Goal: Connect with others: Connect with others

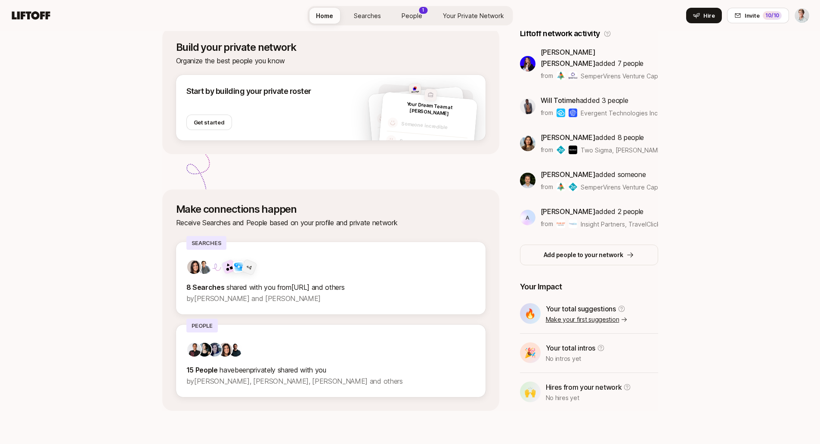
scroll to position [155, 0]
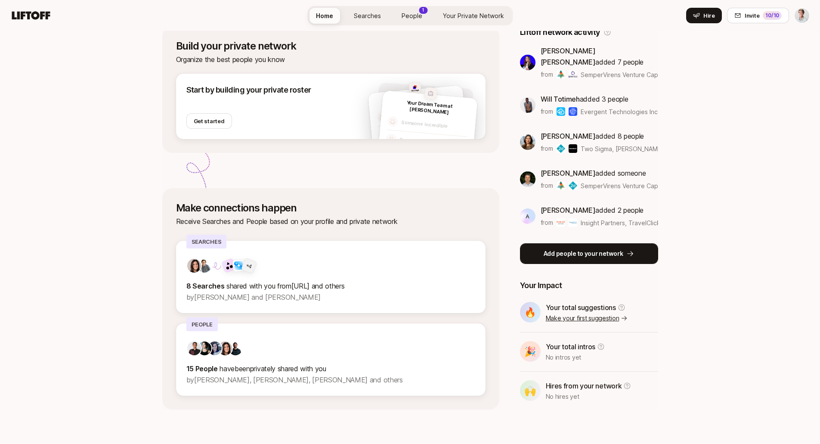
click at [588, 248] on p "Add people to your network" at bounding box center [583, 253] width 80 height 10
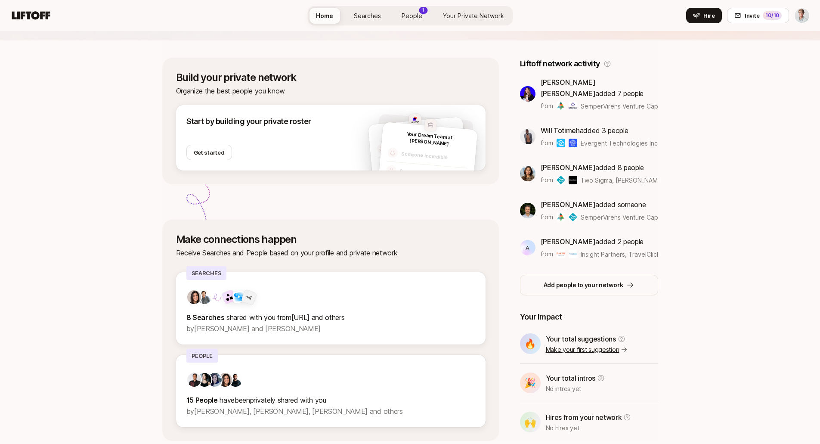
scroll to position [127, 0]
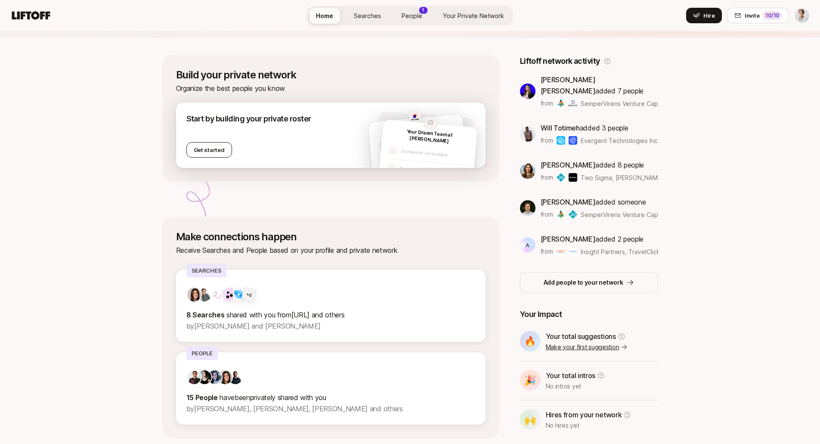
click at [207, 149] on button "Get started" at bounding box center [209, 149] width 46 height 15
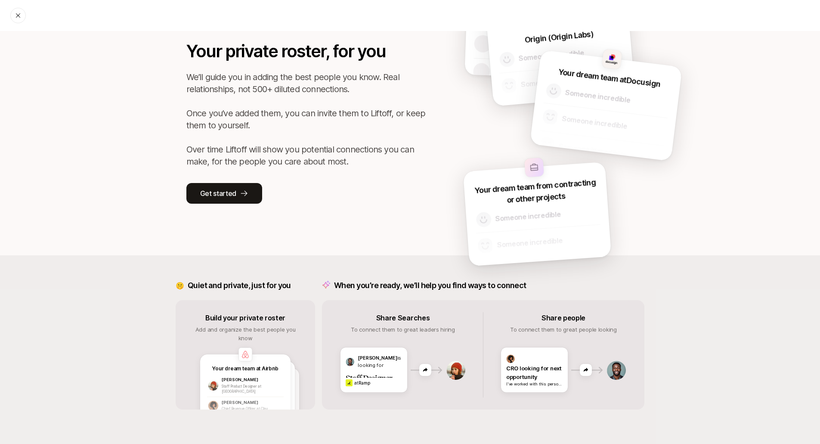
scroll to position [3, 0]
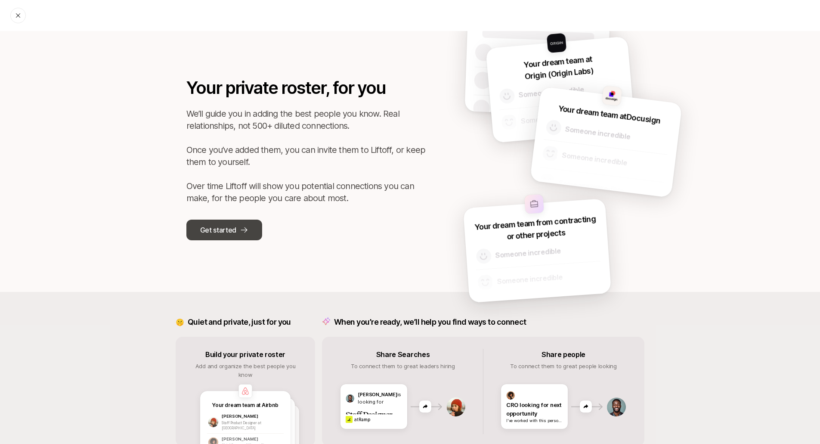
click at [224, 231] on p "Get started" at bounding box center [218, 229] width 36 height 11
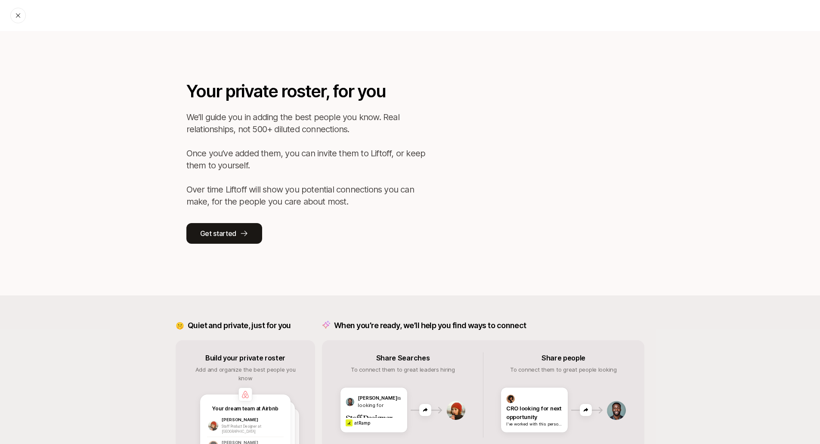
scroll to position [3, 0]
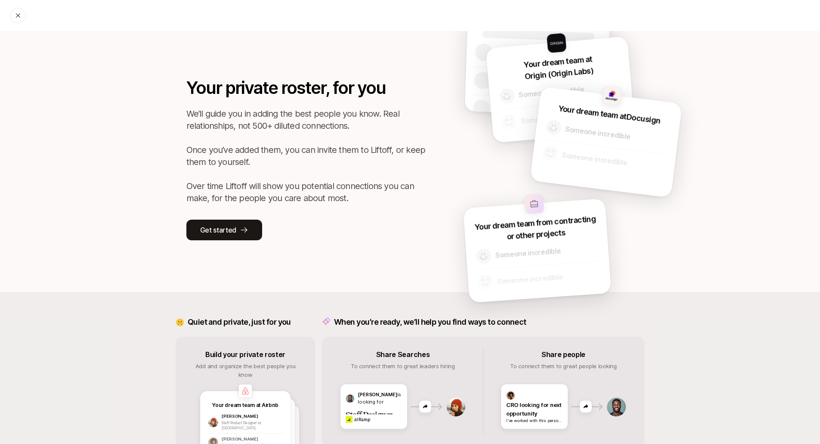
click at [747, 282] on div "Your private roster, for you We’ll guide you in adding the best people you know…" at bounding box center [410, 254] width 820 height 453
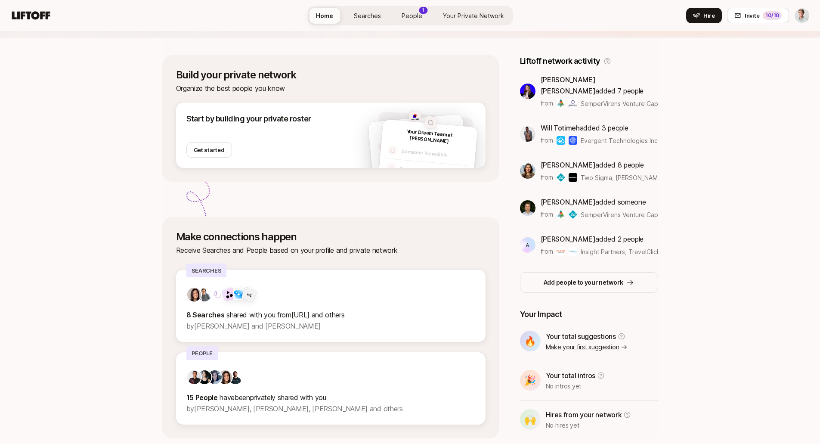
scroll to position [155, 0]
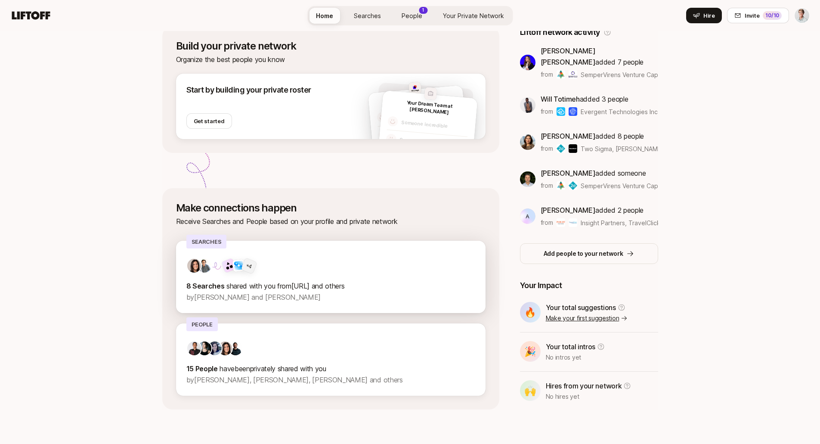
click at [319, 289] on span "shared with you from SigIQ.ai and others" at bounding box center [285, 285] width 118 height 9
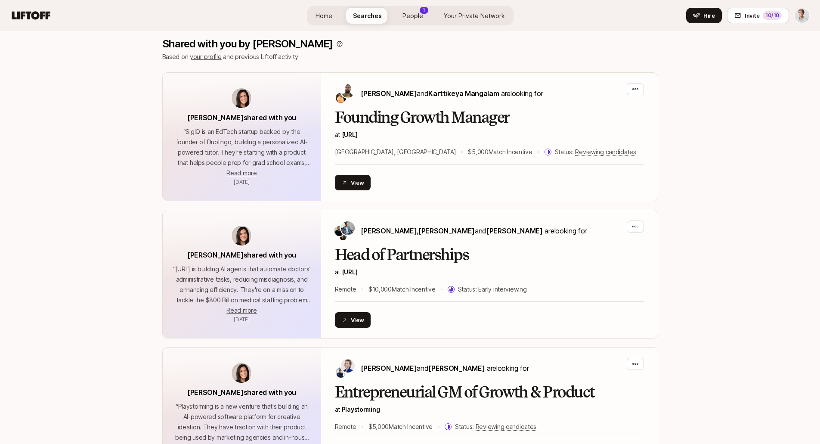
scroll to position [188, 0]
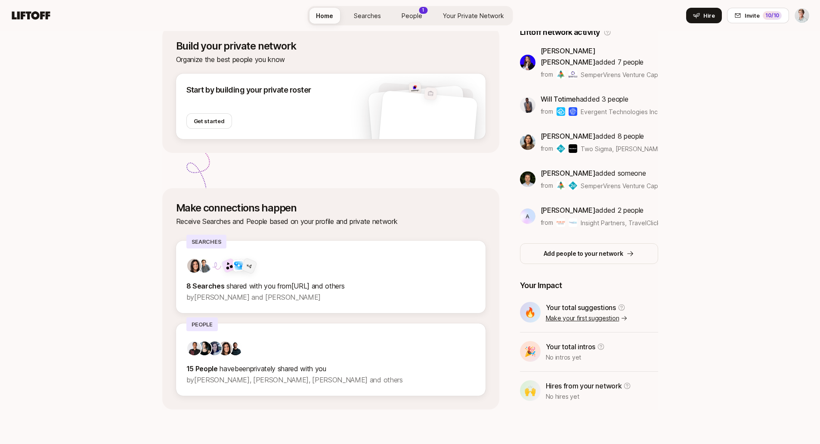
scroll to position [155, 0]
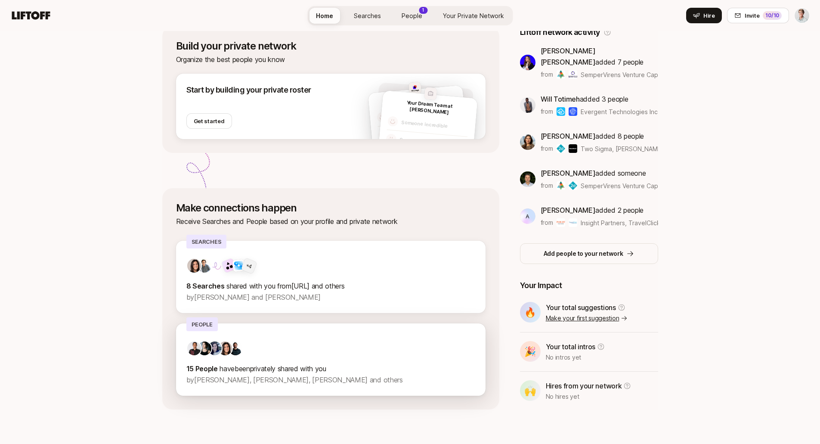
click at [306, 373] on p "15 People have been privately shared with you" at bounding box center [330, 368] width 289 height 11
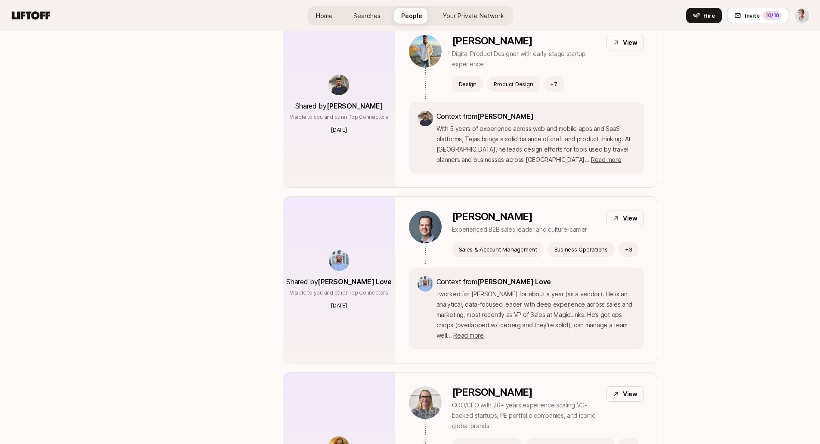
scroll to position [1766, 0]
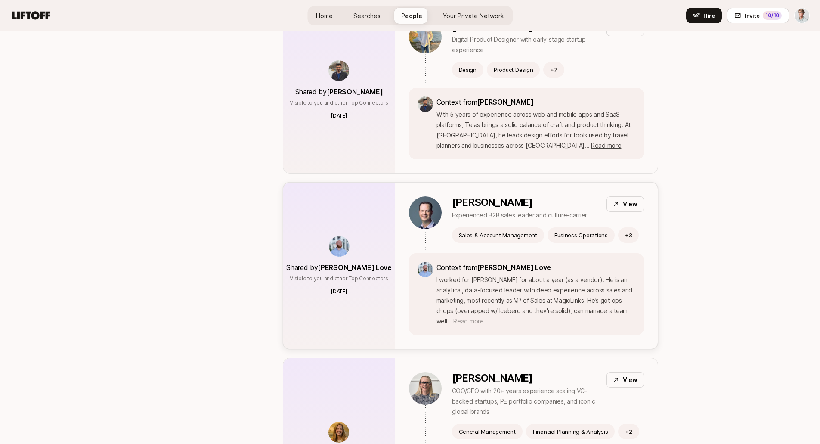
click at [483, 317] on span "Read more" at bounding box center [468, 320] width 30 height 7
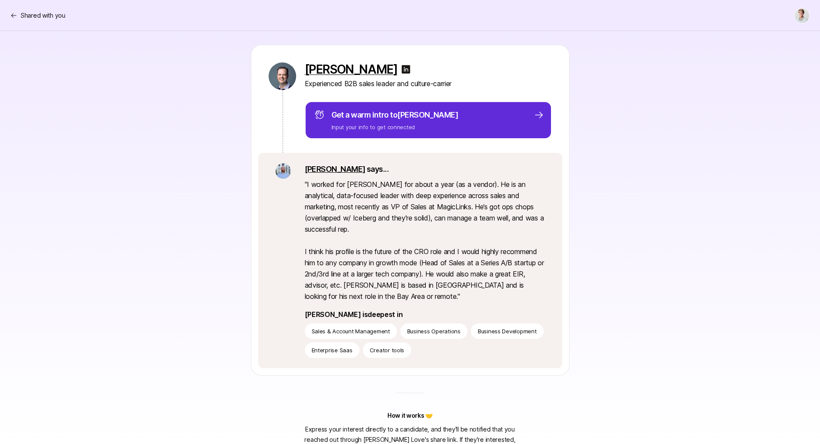
scroll to position [116, 0]
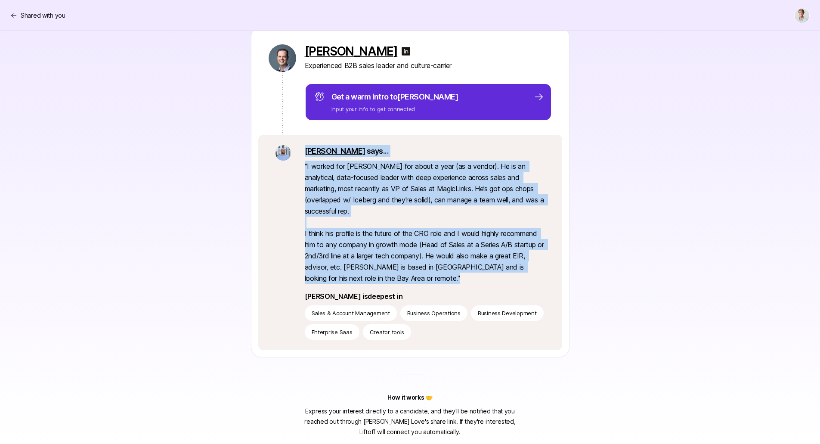
drag, startPoint x: 389, startPoint y: 280, endPoint x: 300, endPoint y: 154, distance: 154.4
click at [300, 154] on div "Taft says... " I worked for Jeff for about a year (as a vendor). He is an analy…" at bounding box center [410, 242] width 304 height 215
click at [598, 214] on div "Jeff Thompson Experienced B2B sales leader and culture-carrier Get a warm intro…" at bounding box center [410, 192] width 496 height 330
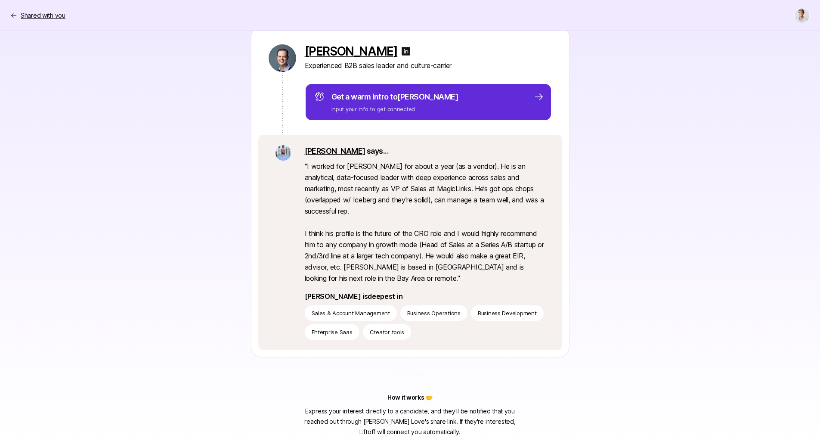
click at [31, 16] on p "Shared with you" at bounding box center [43, 15] width 45 height 10
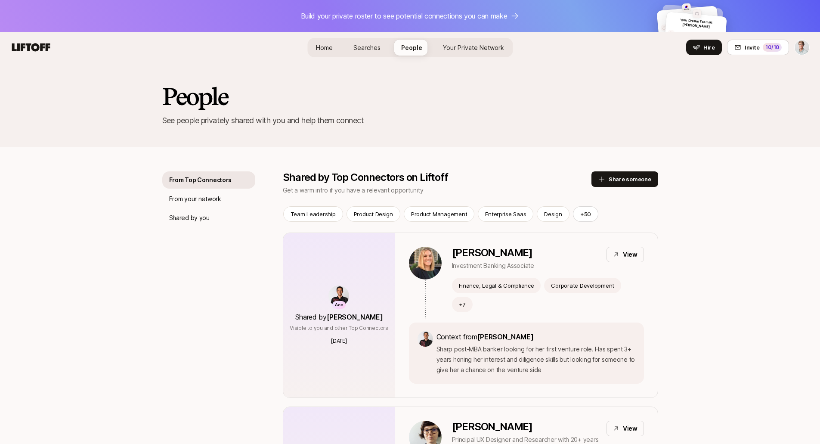
click at [323, 49] on span "Home" at bounding box center [324, 47] width 17 height 9
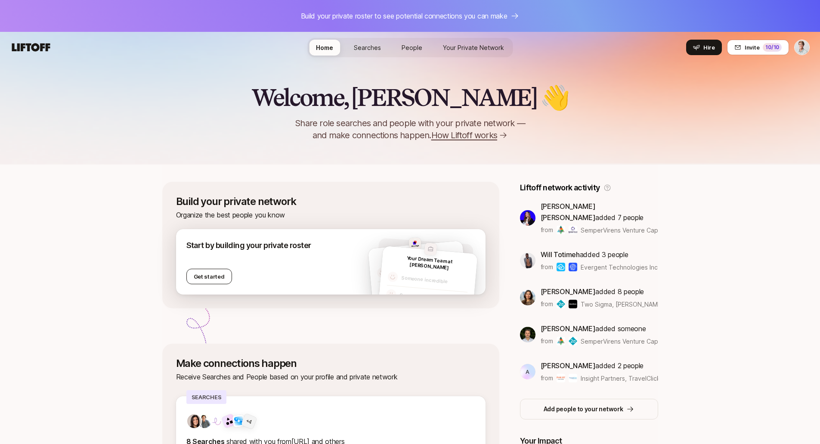
click at [219, 277] on button "Get started" at bounding box center [209, 275] width 46 height 15
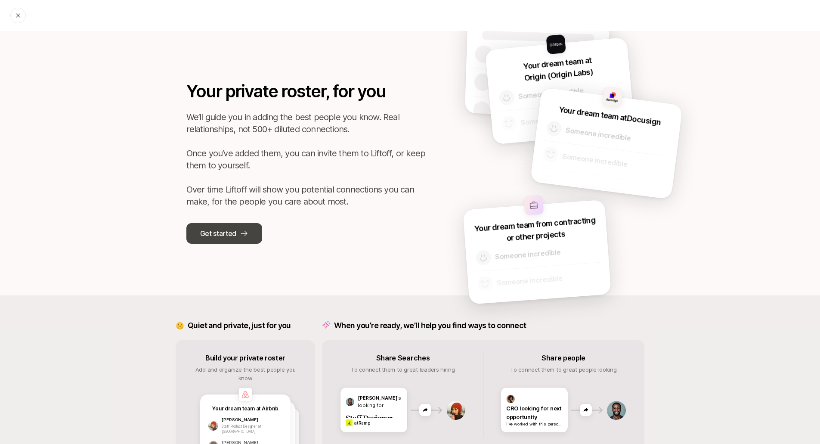
click at [225, 234] on p "Get started" at bounding box center [218, 233] width 36 height 11
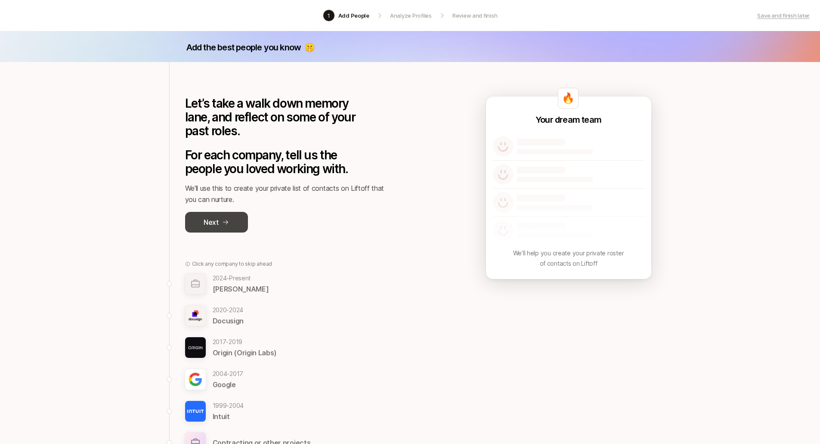
click at [216, 226] on p "Next" at bounding box center [211, 221] width 15 height 11
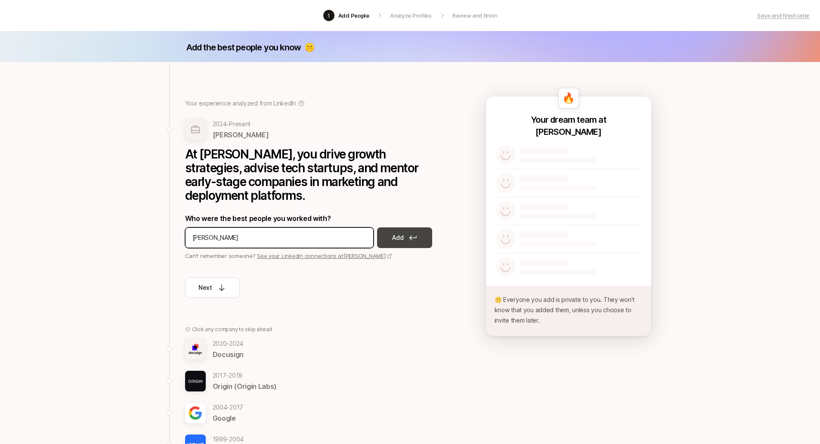
type input "Megan Lew"
click at [401, 239] on p "Add" at bounding box center [397, 237] width 11 height 10
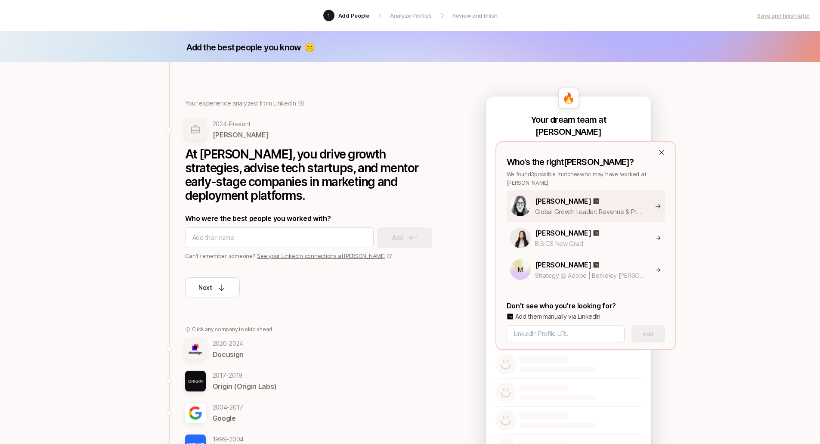
click at [608, 206] on div "Megan Lew" at bounding box center [607, 200] width 145 height 11
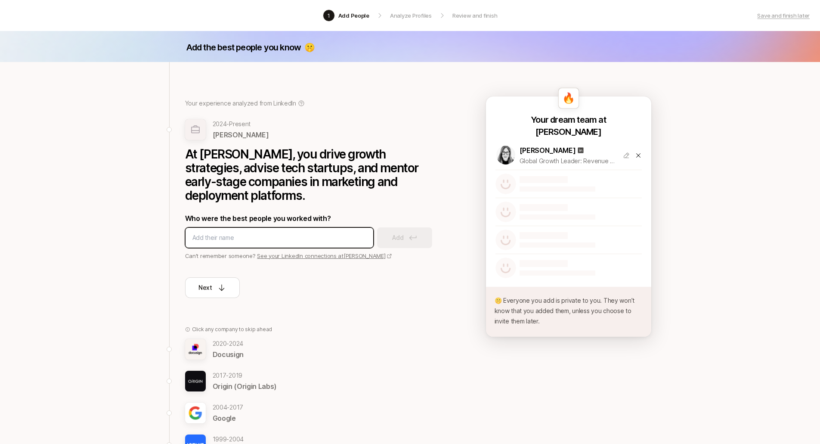
click at [291, 232] on input at bounding box center [279, 237] width 174 height 10
type input "Luke Severn"
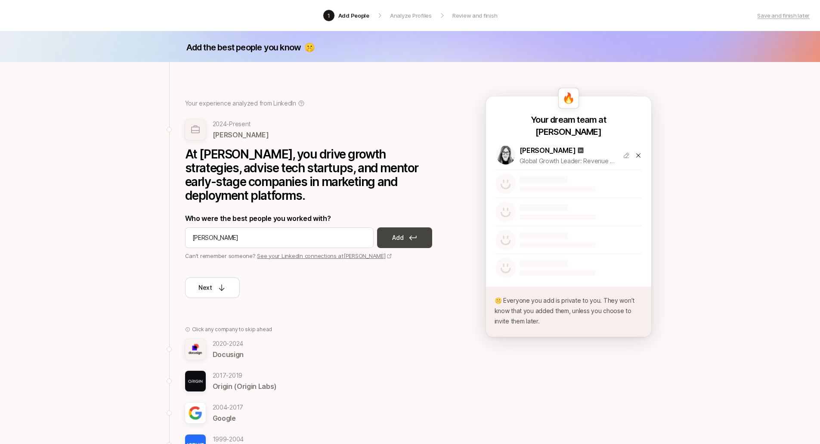
click at [404, 239] on button "Add" at bounding box center [404, 237] width 55 height 21
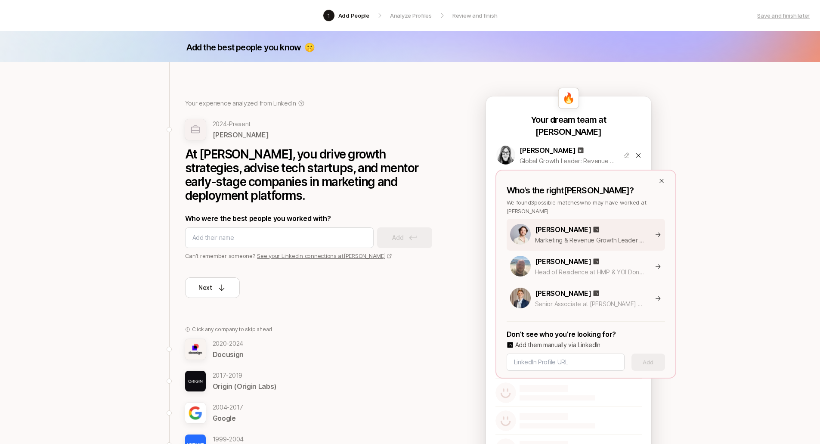
click at [657, 233] on icon at bounding box center [657, 234] width 6 height 7
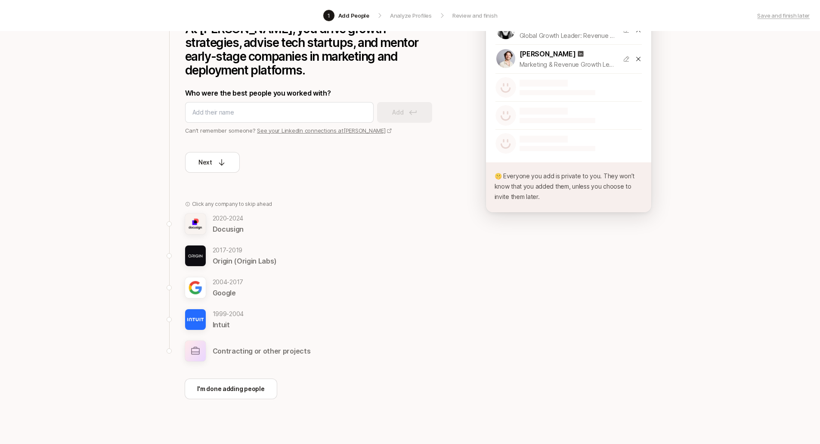
scroll to position [135, 0]
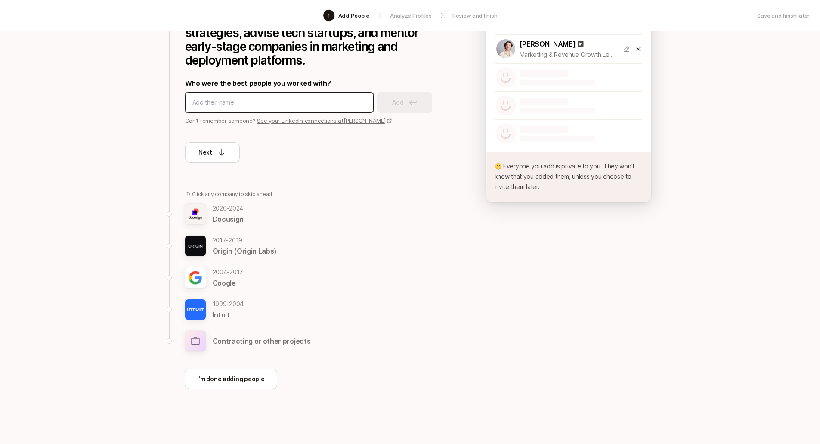
click at [298, 100] on input at bounding box center [279, 102] width 174 height 10
type input "Sarah Haslem"
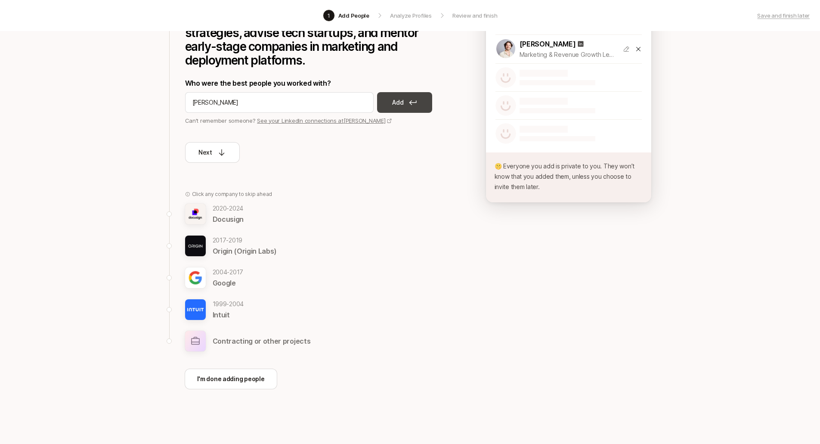
click at [397, 100] on p "Add" at bounding box center [397, 102] width 11 height 10
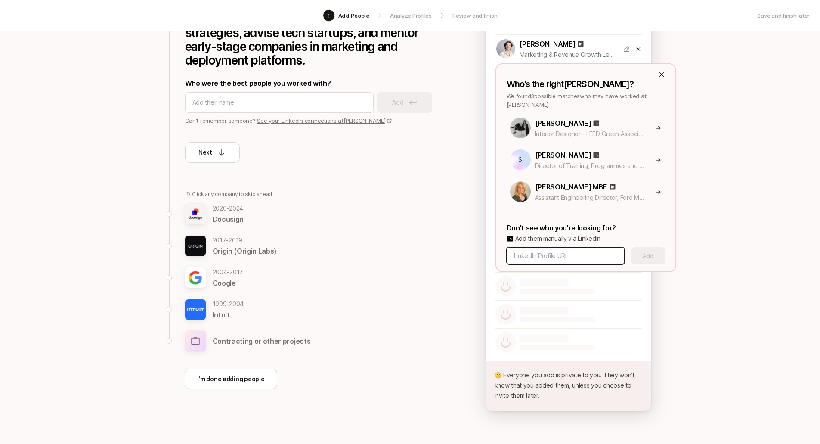
click at [581, 253] on input at bounding box center [565, 255] width 103 height 10
paste input "https://www.linkedin.com/in/sarahhaslem/"
type input "https://www.linkedin.com/in/sarahhaslem/"
click at [650, 255] on button "Add" at bounding box center [648, 255] width 34 height 17
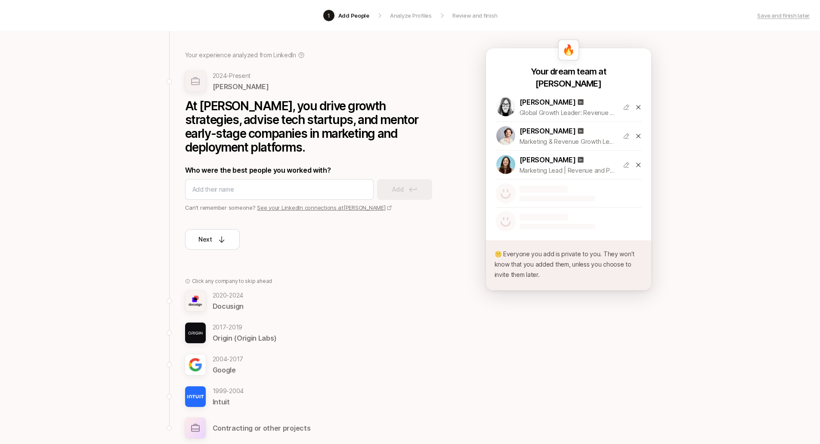
scroll to position [38, 0]
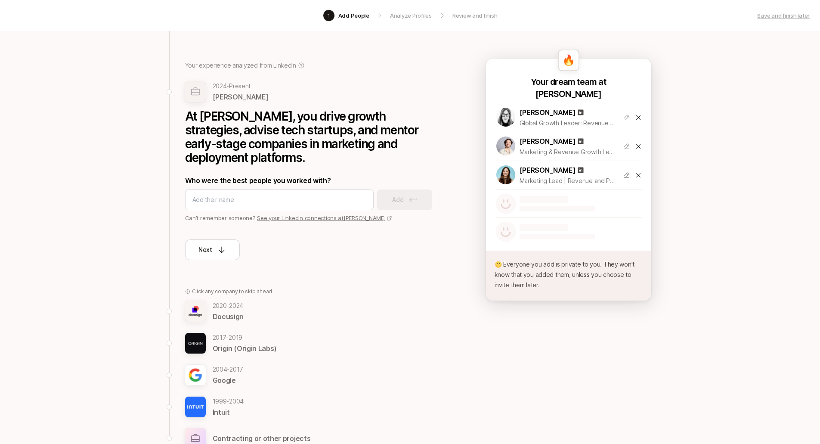
click at [639, 147] on icon at bounding box center [638, 146] width 7 height 7
click at [637, 118] on icon at bounding box center [638, 117] width 7 height 7
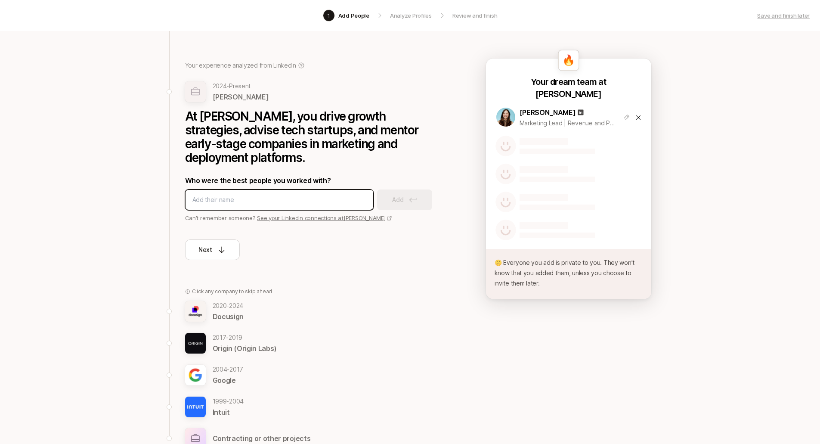
click at [226, 197] on input at bounding box center [279, 199] width 174 height 10
type input "taman islam"
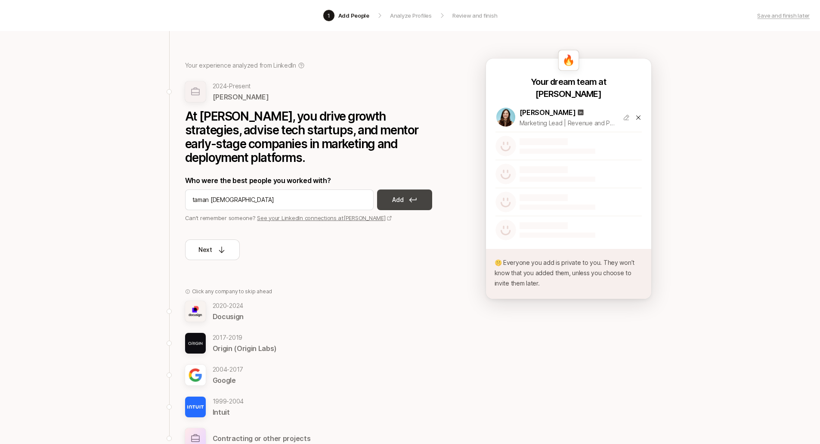
click at [396, 202] on p "Add" at bounding box center [397, 199] width 11 height 10
click at [209, 250] on p "Next" at bounding box center [205, 249] width 14 height 10
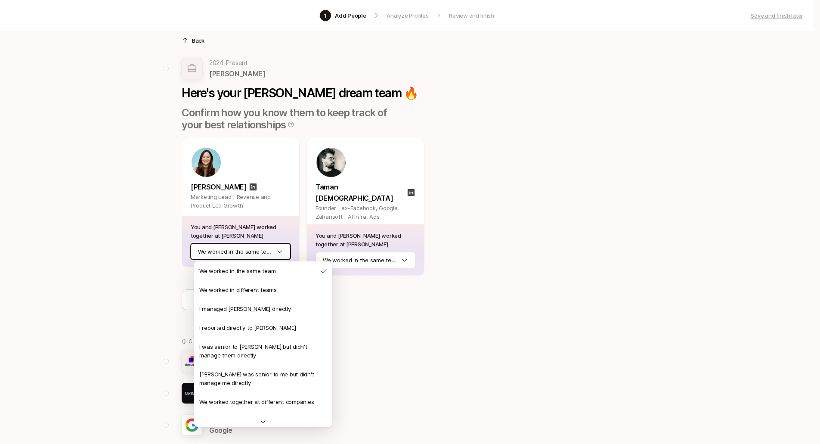
click at [228, 252] on html "1 Add People Analyze Profiles Review and finish Save and finish later Add the b…" at bounding box center [410, 184] width 820 height 444
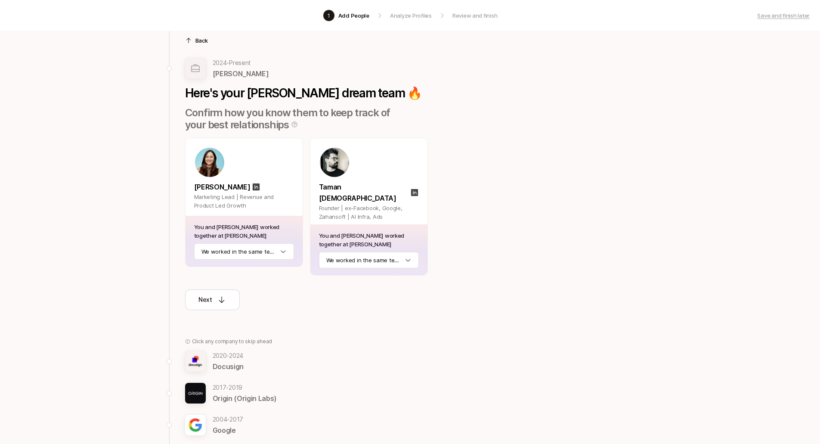
click at [417, 306] on div "Back 2024 - Present Charlie Vestner Here's your Charlie Vestner dream team 🔥 Co…" at bounding box center [301, 269] width 265 height 491
click at [228, 361] on p "Docusign" at bounding box center [228, 366] width 31 height 11
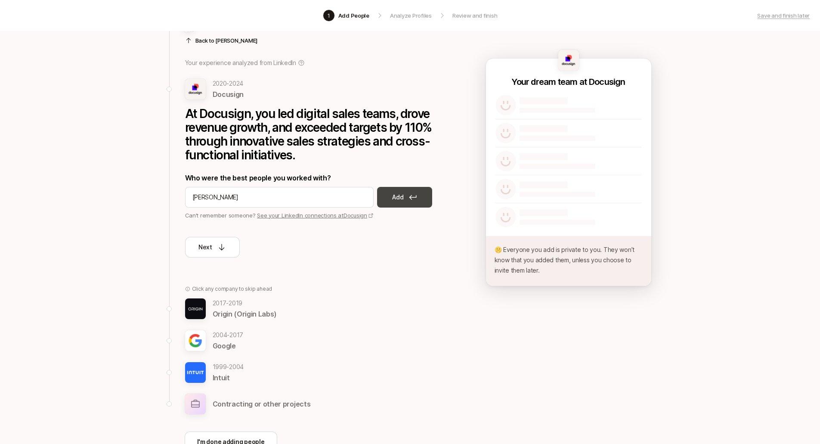
type input "megan lew"
click at [401, 197] on p "Add" at bounding box center [397, 197] width 11 height 10
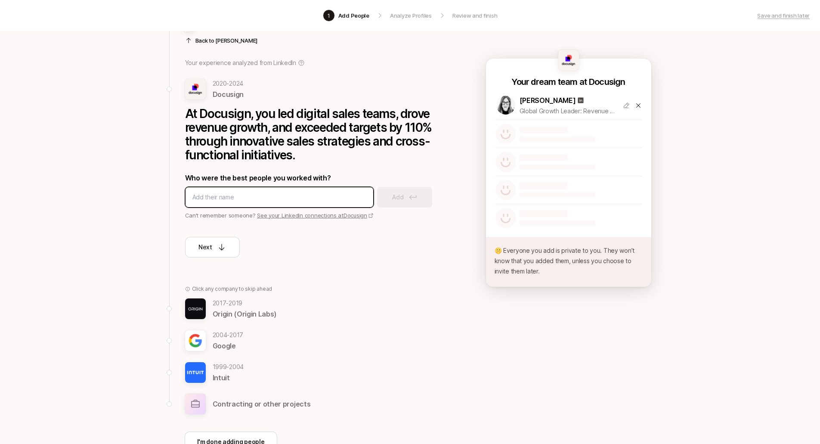
click at [291, 198] on input at bounding box center [279, 197] width 174 height 10
type input "luke severn"
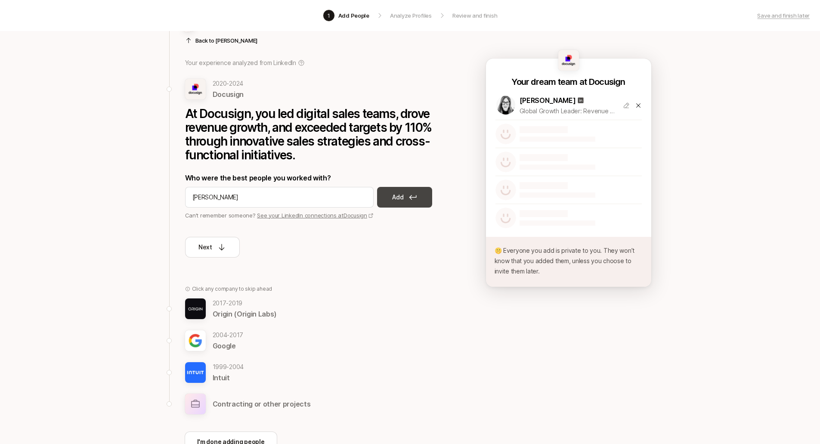
click at [396, 195] on p "Add" at bounding box center [397, 197] width 11 height 10
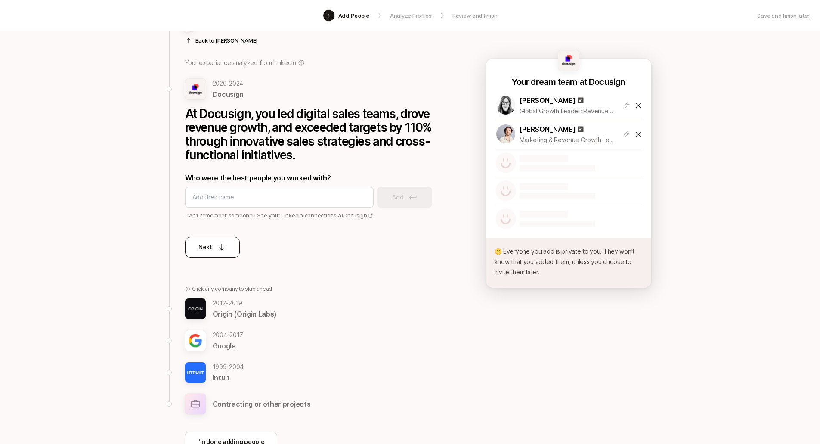
click at [209, 248] on p "Next" at bounding box center [205, 247] width 14 height 10
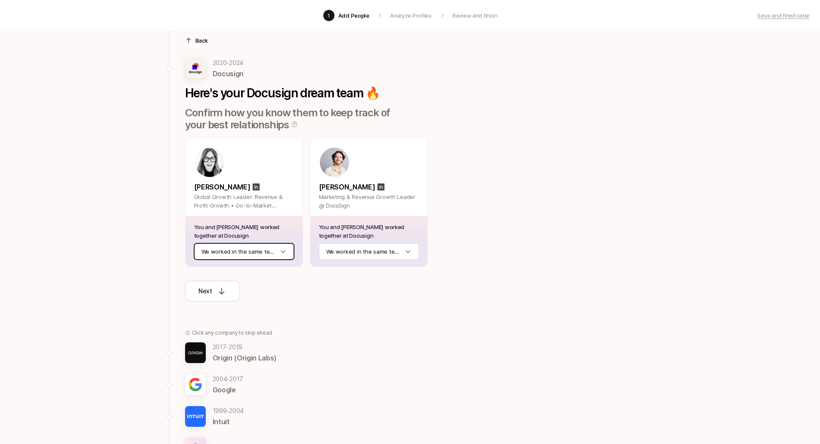
click at [273, 251] on html "1 Add People Analyze Profiles Review and finish Save and finish later Add the b…" at bounding box center [410, 184] width 820 height 444
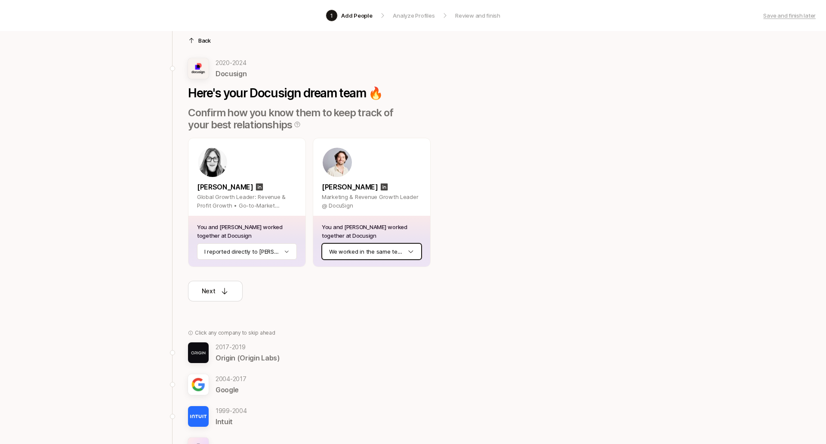
click at [368, 252] on html "1 Add People Analyze Profiles Review and finish Save and finish later Add the b…" at bounding box center [413, 184] width 826 height 444
click at [215, 295] on div "Next" at bounding box center [212, 291] width 28 height 10
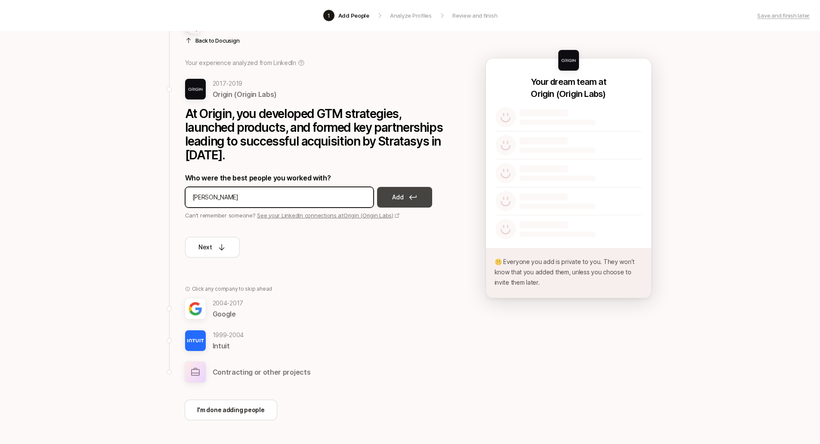
type input "fin watterson"
click at [411, 202] on button "Add" at bounding box center [404, 197] width 55 height 21
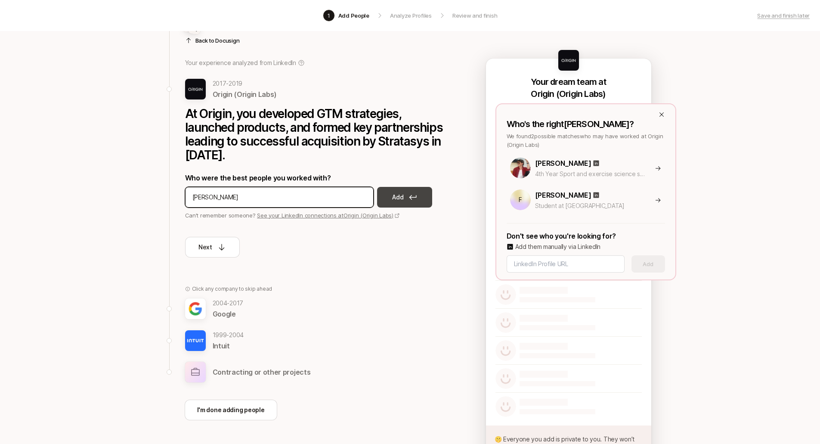
type input "finbarr watterson"
click at [404, 201] on button "Add" at bounding box center [404, 197] width 55 height 21
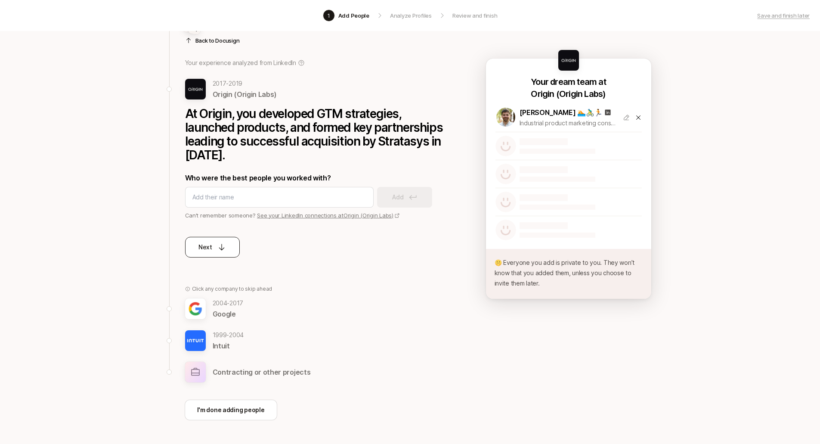
click at [213, 249] on div "Next" at bounding box center [212, 247] width 28 height 10
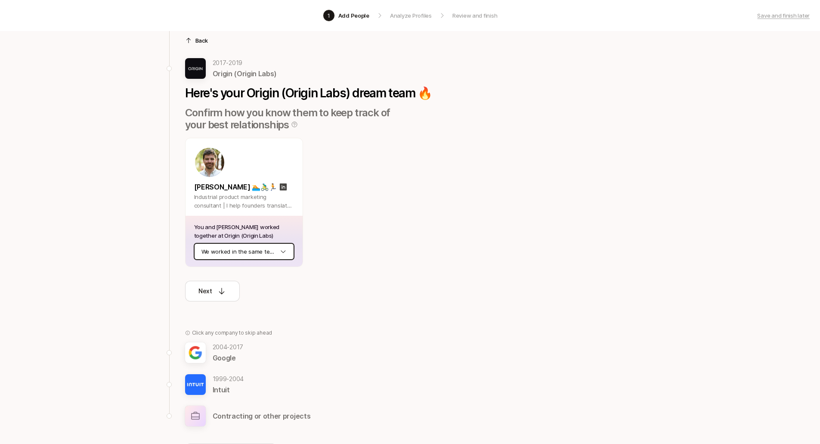
click at [229, 250] on html "1 Add People Analyze Profiles Review and finish Save and finish later Add the b…" at bounding box center [410, 184] width 820 height 444
click at [352, 258] on div "Finbarr Watterson 🏊🚴‍♂️🏃 Industrial product marketing consultant | I help found…" at bounding box center [308, 202] width 247 height 129
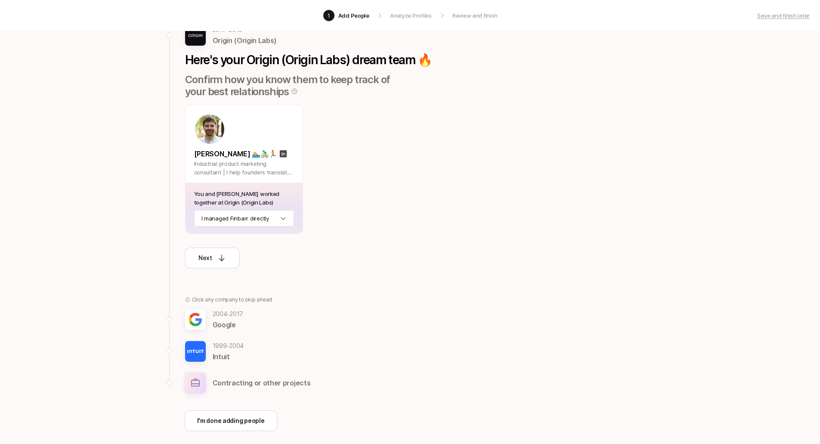
scroll to position [113, 0]
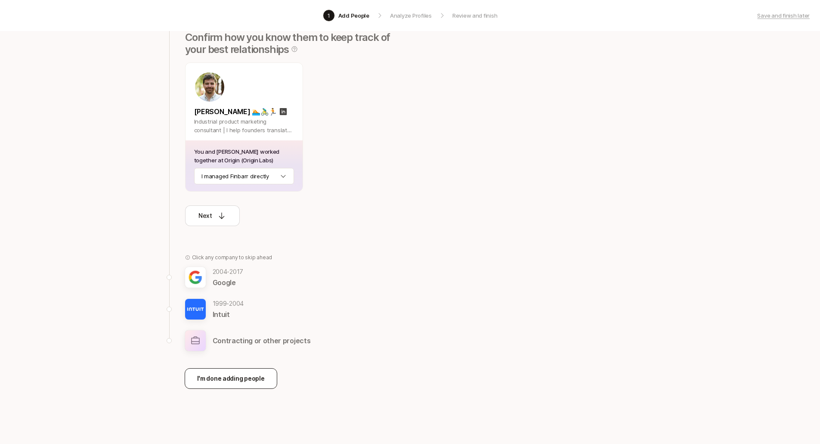
click at [253, 380] on p "I'm done adding people" at bounding box center [231, 378] width 68 height 10
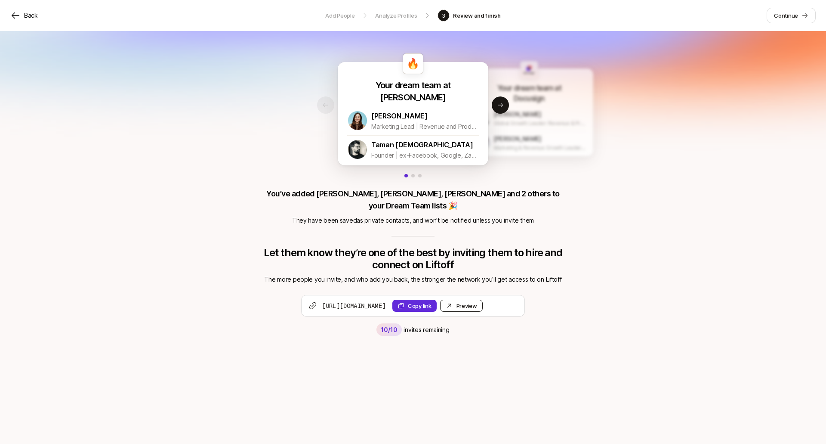
click at [483, 299] on link "Preview Invite" at bounding box center [461, 305] width 43 height 12
click at [343, 16] on p "Add People" at bounding box center [339, 15] width 29 height 9
click at [790, 16] on p "Continue" at bounding box center [786, 15] width 24 height 9
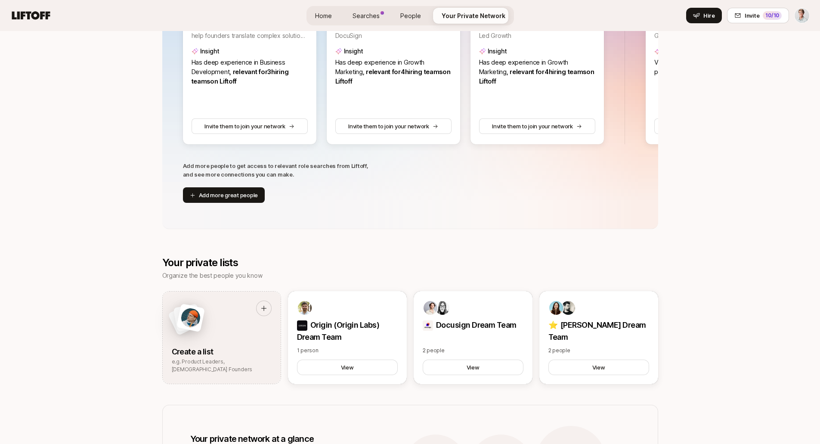
scroll to position [315, 0]
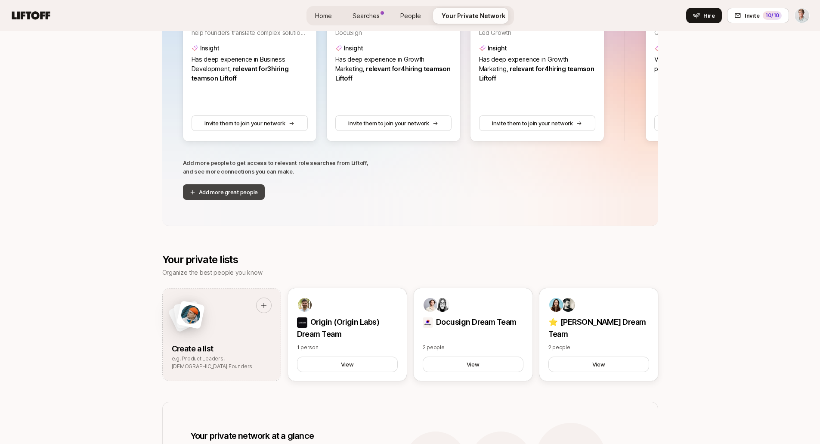
click at [229, 191] on button "Add more great people" at bounding box center [224, 191] width 82 height 15
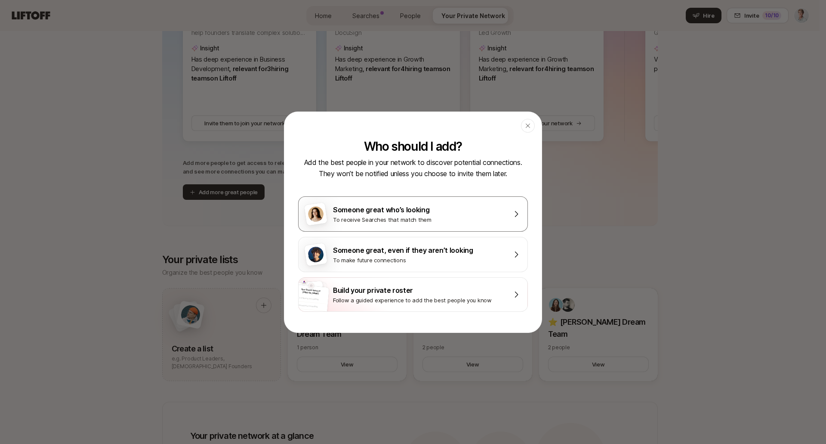
click at [435, 213] on div "Someone great who’s looking" at bounding box center [419, 209] width 172 height 11
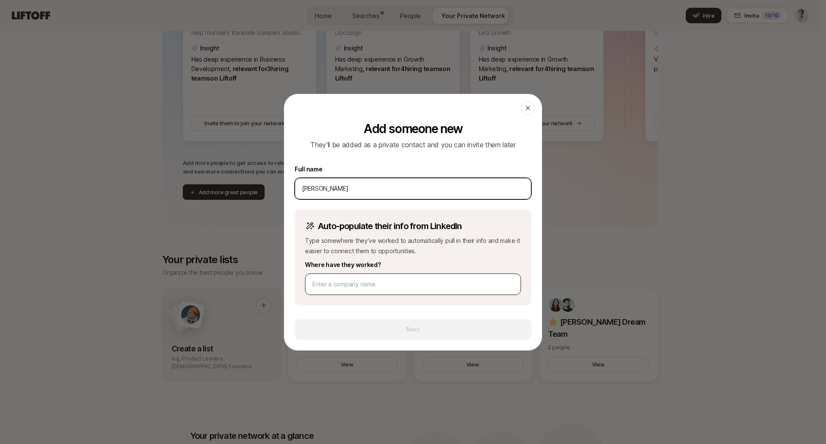
type input "Jessica Taylor"
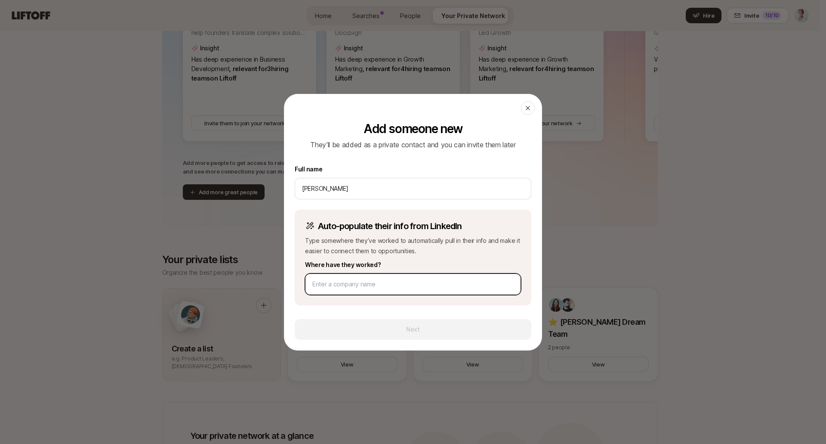
click at [366, 287] on input at bounding box center [412, 284] width 201 height 10
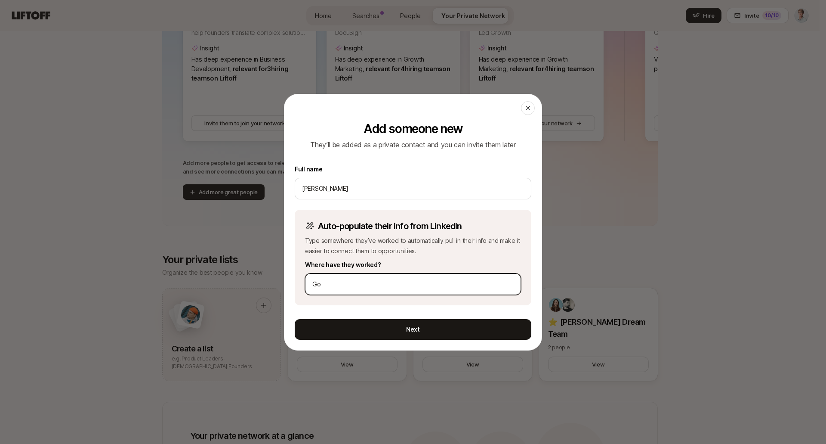
type input "G"
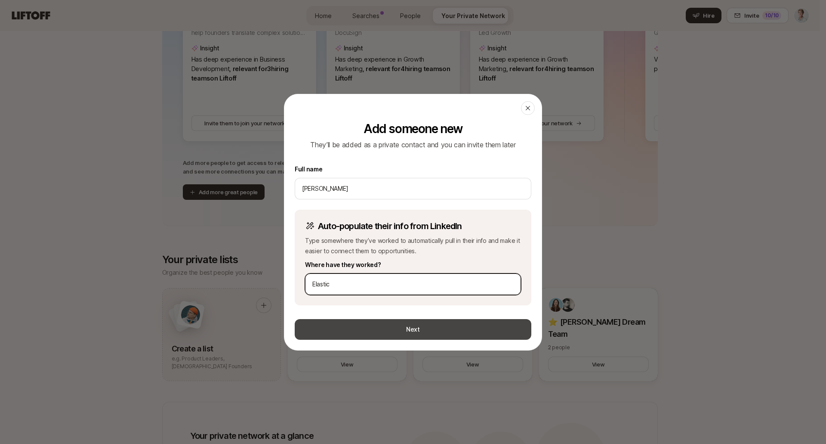
type input "Elastic"
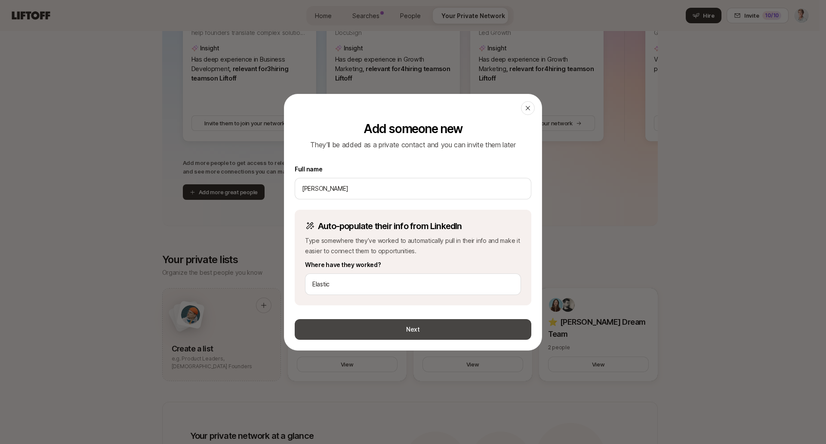
click at [407, 327] on button "Next" at bounding box center [413, 329] width 237 height 21
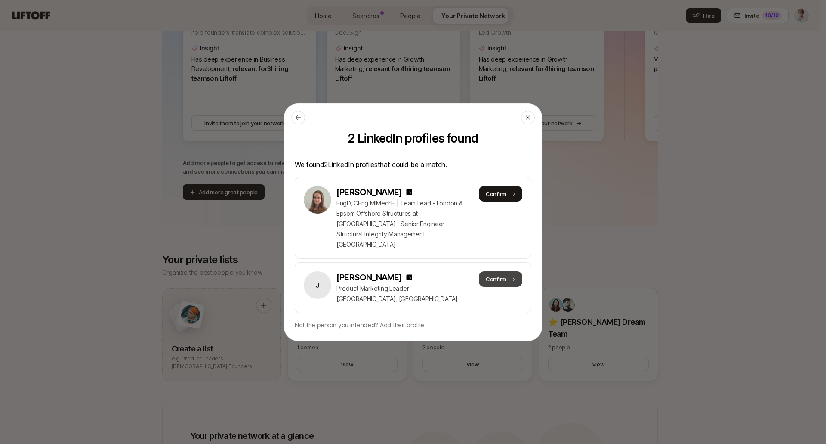
click at [495, 272] on button "Confirm" at bounding box center [500, 278] width 43 height 15
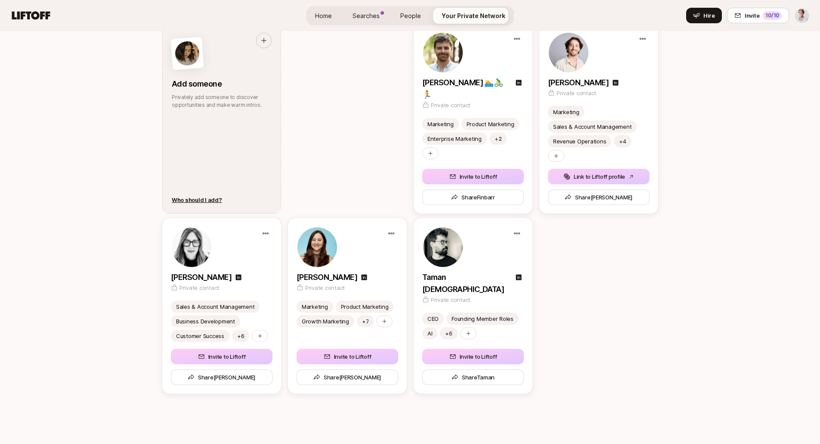
scroll to position [1034, 0]
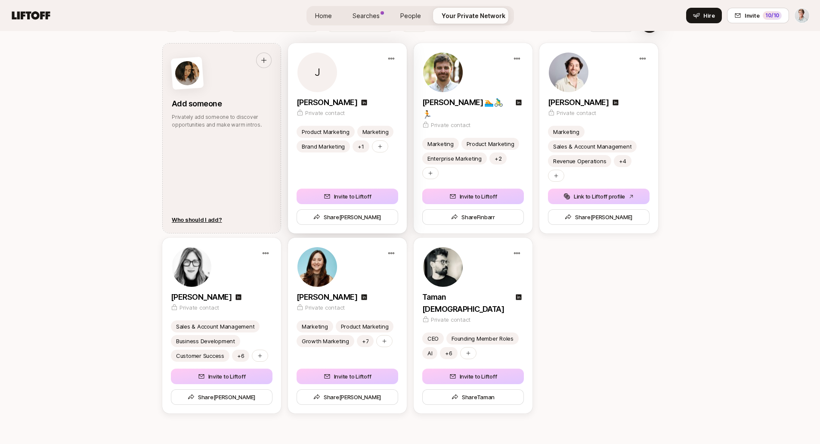
click at [327, 103] on p "Jessica Taylor" at bounding box center [326, 102] width 61 height 12
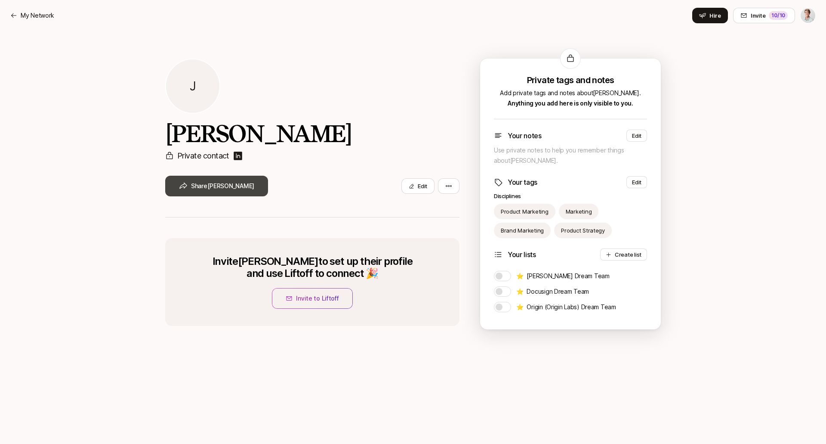
click at [207, 191] on button "Share Jessica" at bounding box center [216, 186] width 103 height 21
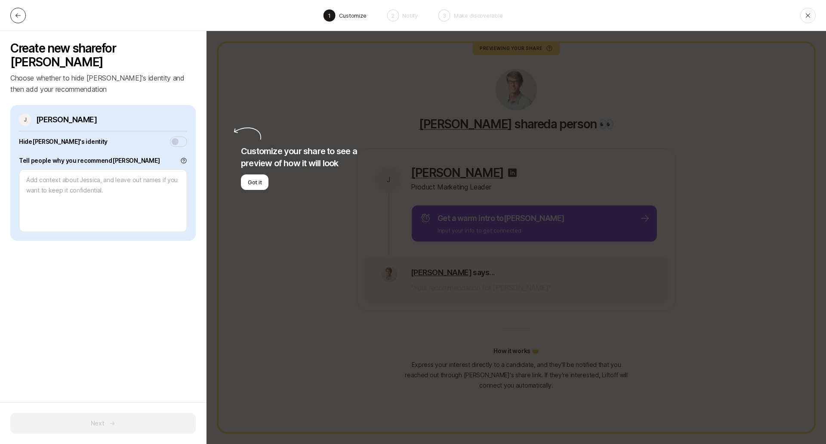
click at [18, 19] on button at bounding box center [17, 15] width 15 height 15
type textarea "x"
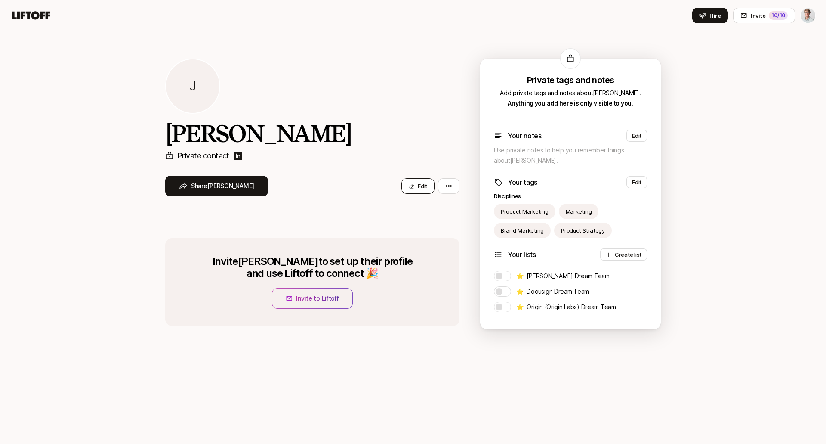
click at [417, 188] on button "Edit" at bounding box center [417, 185] width 33 height 15
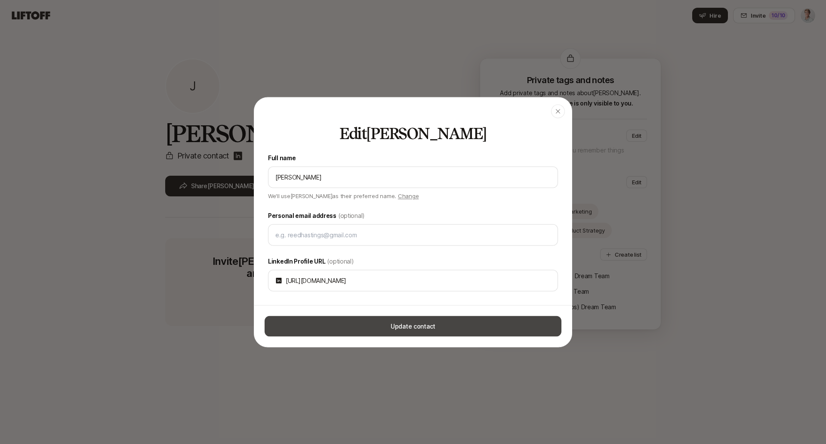
click at [435, 327] on button "Update contact" at bounding box center [413, 325] width 297 height 21
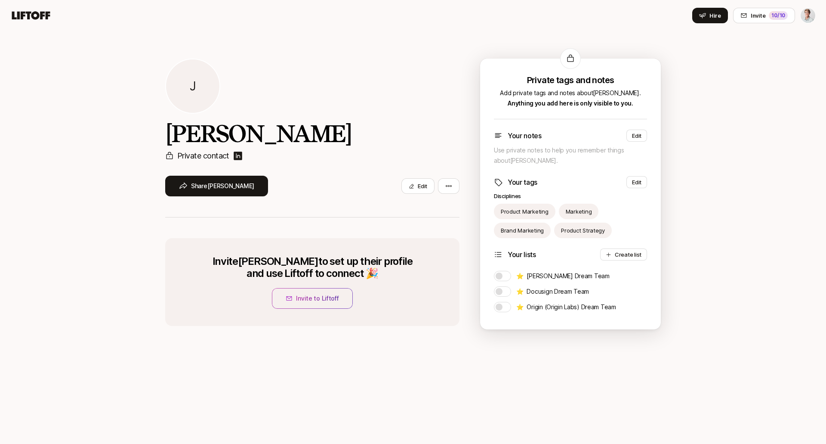
click at [720, 125] on div "J Jessica Taylor Private contact Share Jessica Edit Invite Jessica to set up th…" at bounding box center [413, 237] width 826 height 413
click at [450, 185] on html "Home Searches People Your Private Network Hire Hire Invite 10 /10 J Jessica Tay…" at bounding box center [413, 222] width 826 height 444
click at [423, 188] on html "Home Searches People Your Private Network Hire Hire Invite 10 /10 J Jessica Tay…" at bounding box center [413, 222] width 826 height 444
click at [402, 151] on div "Private contact" at bounding box center [312, 156] width 294 height 12
click at [14, 15] on icon at bounding box center [13, 15] width 5 height 4
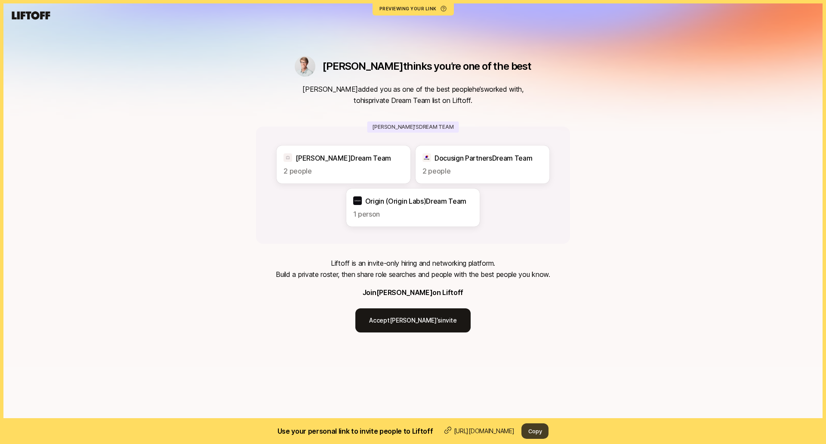
click at [543, 431] on button "Copy" at bounding box center [536, 430] width 28 height 15
click at [538, 429] on button "Copy" at bounding box center [536, 430] width 28 height 15
click at [543, 430] on button "Copy" at bounding box center [536, 430] width 28 height 15
